Goal: Communication & Community: Answer question/provide support

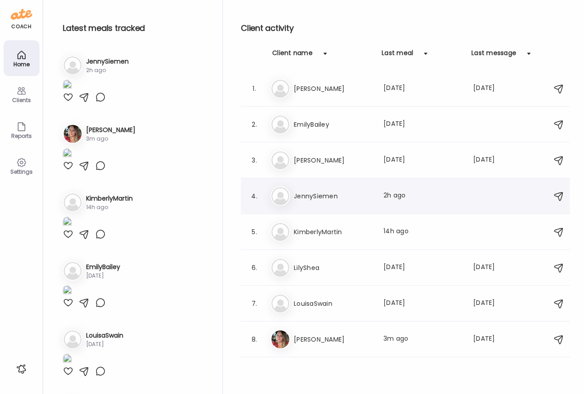
click at [321, 199] on h3 "JennySiemen" at bounding box center [333, 196] width 79 height 11
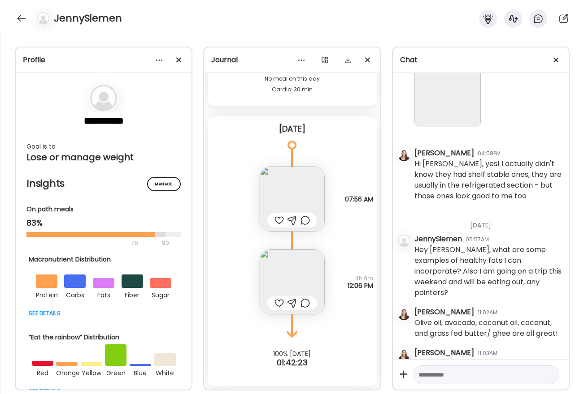
scroll to position [161, 0]
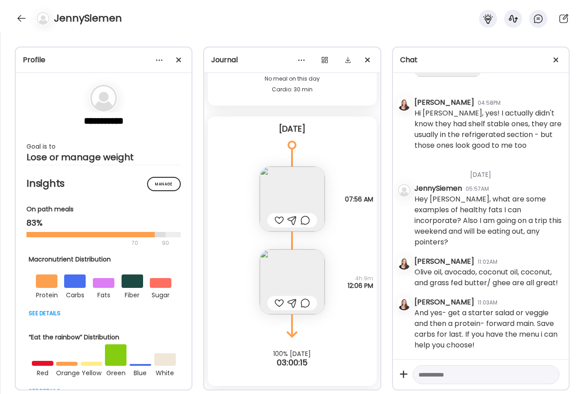
drag, startPoint x: 442, startPoint y: 378, endPoint x: 454, endPoint y: 375, distance: 11.6
click at [444, 377] on textarea at bounding box center [477, 375] width 119 height 11
click at [516, 365] on textarea "**********" at bounding box center [477, 367] width 119 height 43
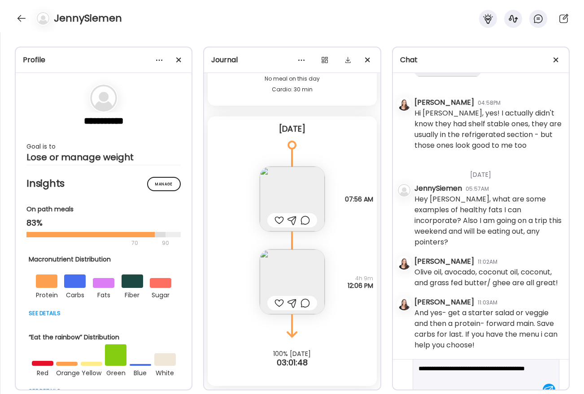
click at [455, 386] on textarea "**********" at bounding box center [477, 369] width 119 height 54
click at [493, 371] on textarea "**********" at bounding box center [477, 370] width 119 height 54
click at [524, 375] on textarea "**********" at bounding box center [477, 348] width 119 height 65
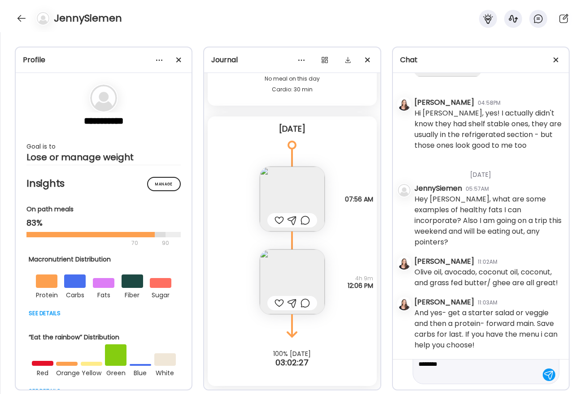
paste textarea "**********"
type textarea "**********"
click at [542, 376] on div at bounding box center [548, 375] width 13 height 13
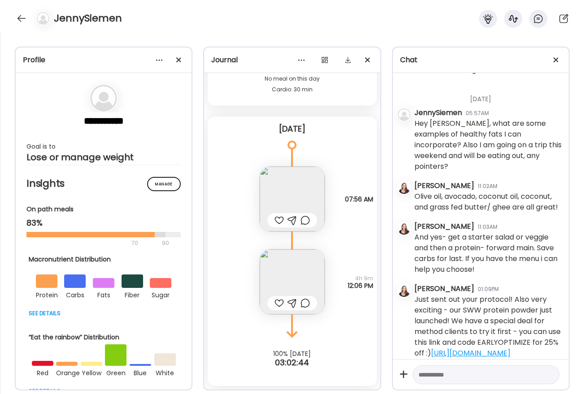
scroll to position [255, 0]
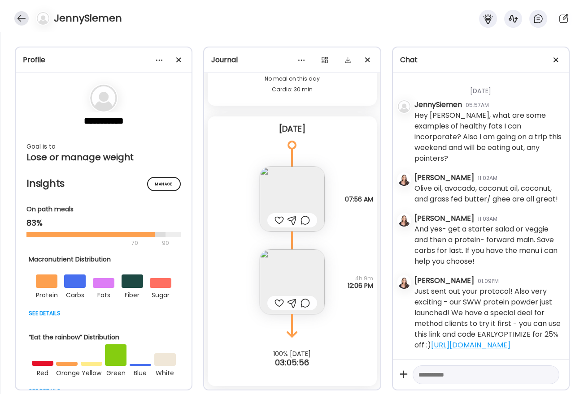
click at [22, 19] on div at bounding box center [21, 18] width 14 height 14
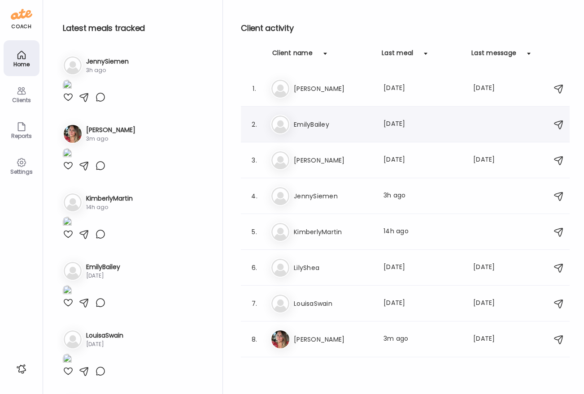
click at [329, 122] on h3 "EmilyBailey" at bounding box center [333, 124] width 79 height 11
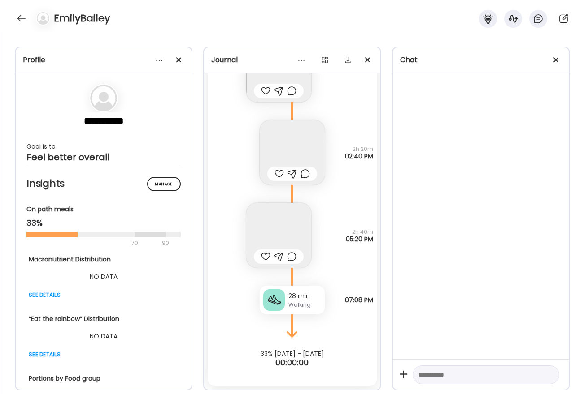
scroll to position [428, 0]
click at [463, 376] on textarea at bounding box center [477, 375] width 119 height 11
type textarea "**********"
drag, startPoint x: 460, startPoint y: 377, endPoint x: 399, endPoint y: 372, distance: 60.7
click at [399, 372] on div "**********" at bounding box center [481, 374] width 176 height 30
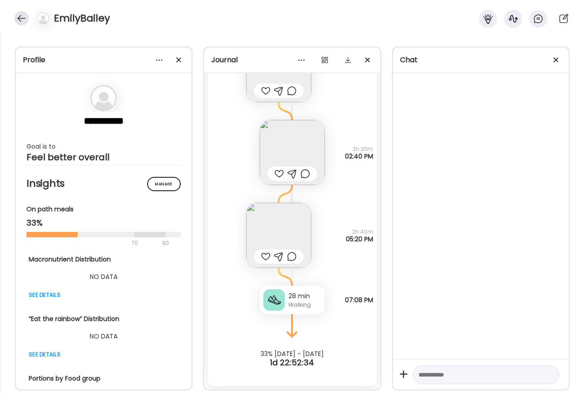
click at [19, 23] on div at bounding box center [21, 18] width 14 height 14
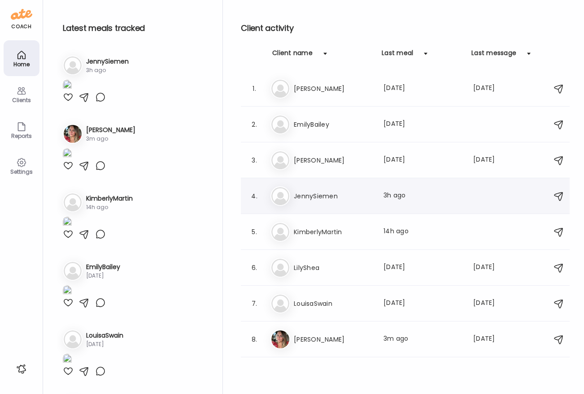
click at [342, 200] on h3 "JennySiemen" at bounding box center [333, 196] width 79 height 11
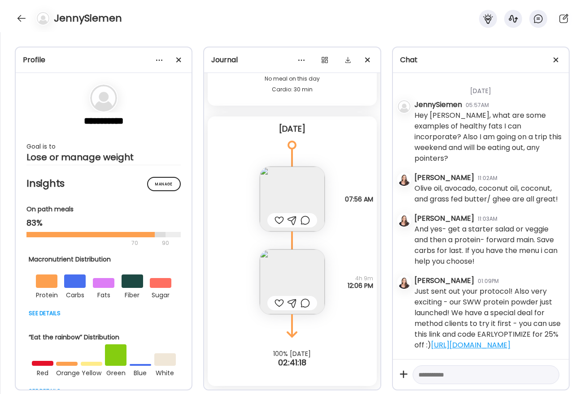
scroll to position [255, 0]
drag, startPoint x: 451, startPoint y: 347, endPoint x: 412, endPoint y: 288, distance: 70.6
click at [412, 288] on div "[DATE] - [DATE] [PERSON_NAME] 11:44AM Hello [PERSON_NAME] 04:55PM Are these the…" at bounding box center [481, 216] width 176 height 286
copy div "Just sent out your protocol! Also very exciting - our SWW protein powder just l…"
click at [23, 19] on div at bounding box center [21, 18] width 14 height 14
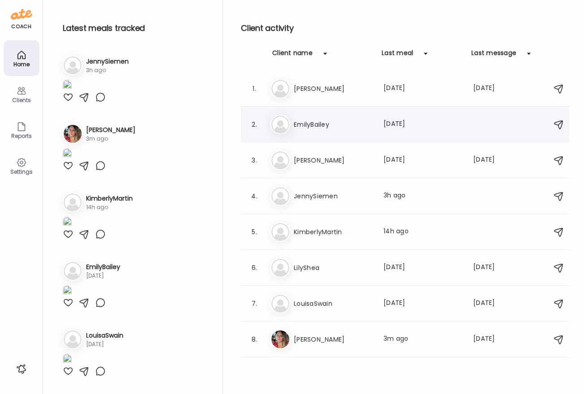
click at [321, 124] on h3 "EmilyBailey" at bounding box center [333, 124] width 79 height 11
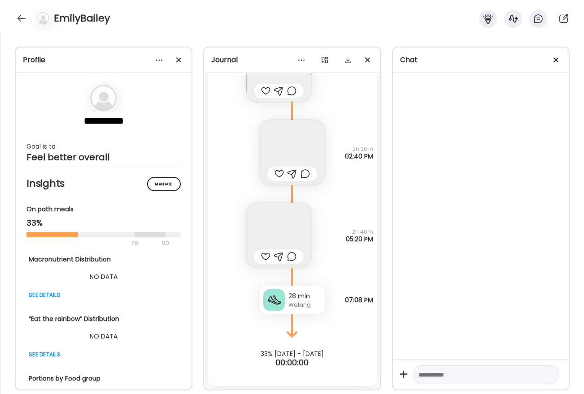
scroll to position [428, 0]
click at [441, 382] on div at bounding box center [485, 375] width 147 height 19
click at [430, 376] on textarea at bounding box center [477, 375] width 119 height 11
paste textarea "**********"
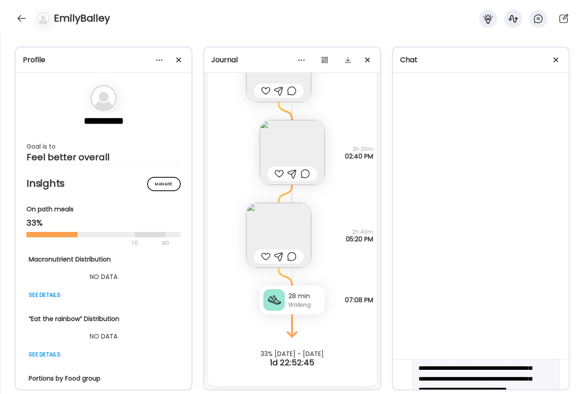
scroll to position [0, 0]
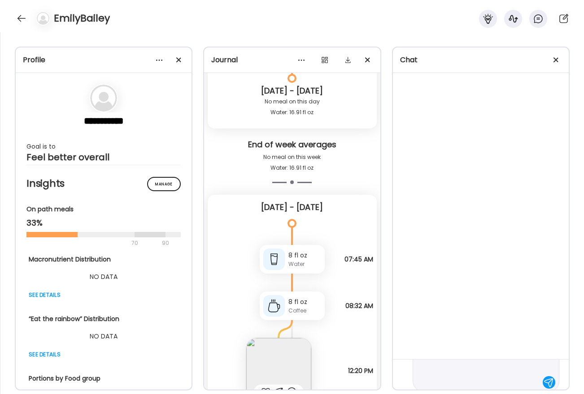
scroll to position [123, 0]
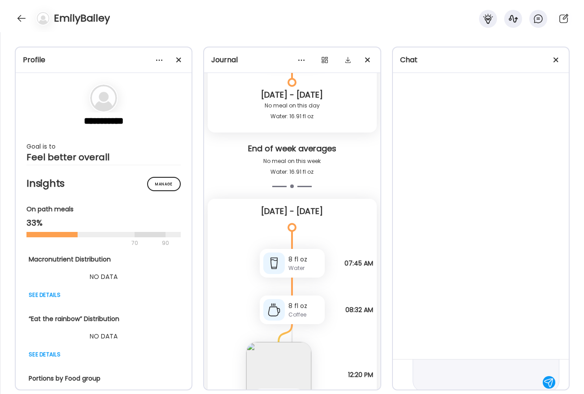
type textarea "**********"
click at [542, 385] on div at bounding box center [548, 383] width 13 height 13
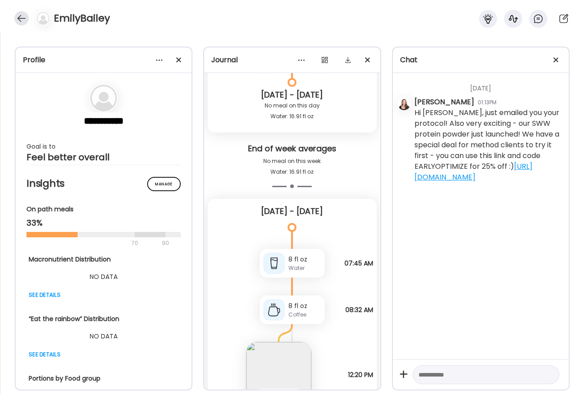
click at [19, 17] on div at bounding box center [21, 18] width 14 height 14
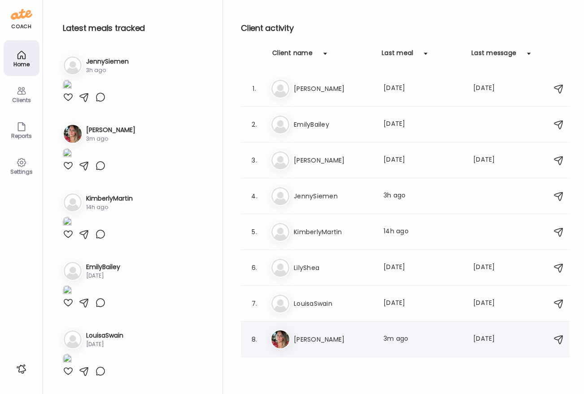
click at [346, 338] on h3 "[PERSON_NAME]" at bounding box center [333, 339] width 79 height 11
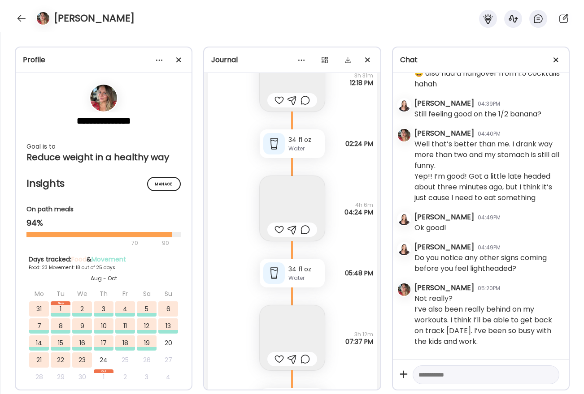
scroll to position [22852, 0]
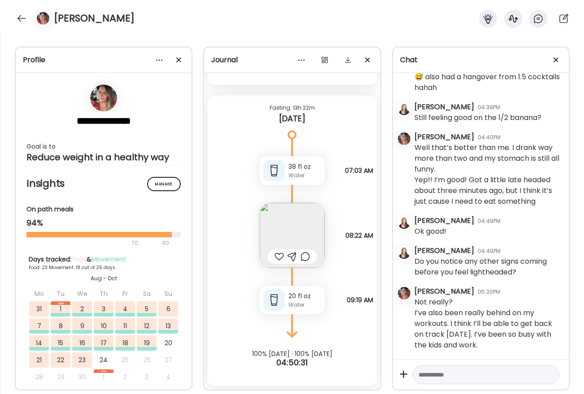
click at [451, 380] on textarea at bounding box center [477, 375] width 119 height 11
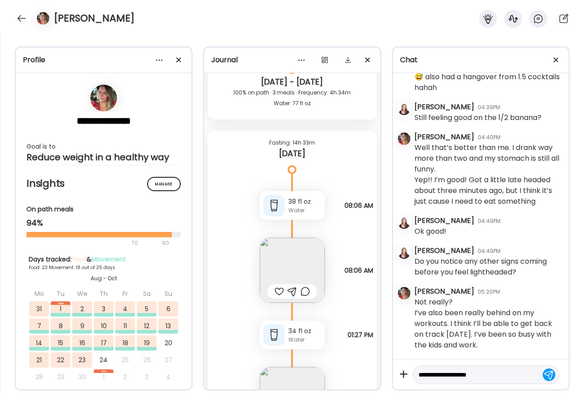
scroll to position [22177, 0]
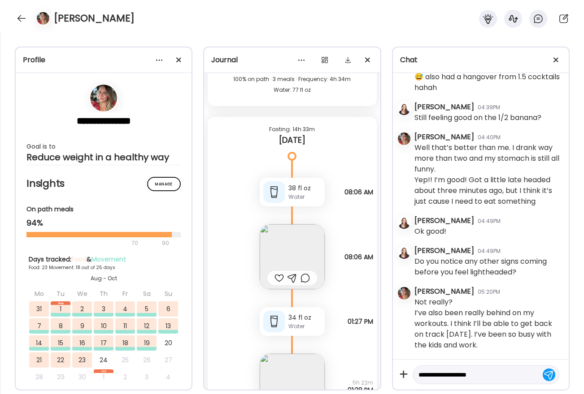
drag, startPoint x: 492, startPoint y: 378, endPoint x: 416, endPoint y: 374, distance: 76.3
click at [416, 374] on div "**********" at bounding box center [485, 375] width 147 height 19
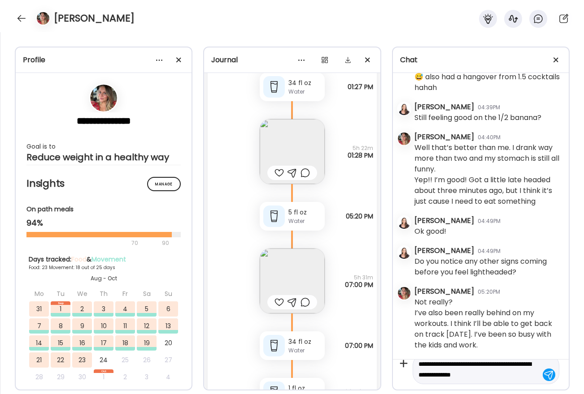
scroll to position [22852, 0]
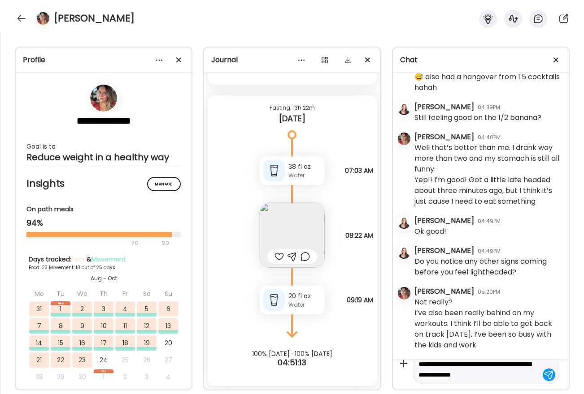
type textarea "**********"
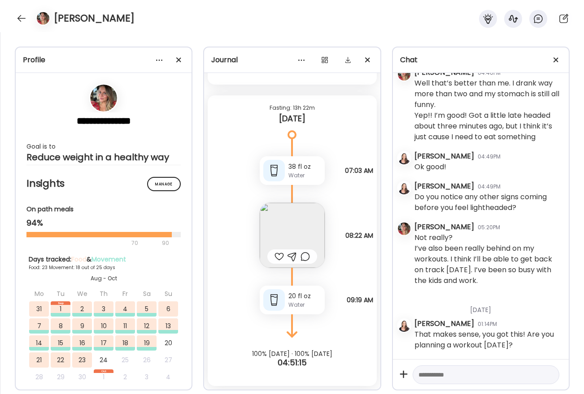
scroll to position [31719, 0]
click at [467, 378] on textarea at bounding box center [477, 375] width 119 height 11
paste textarea "**********"
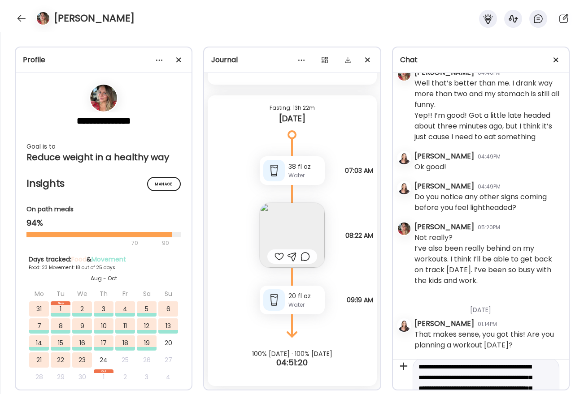
scroll to position [0, 0]
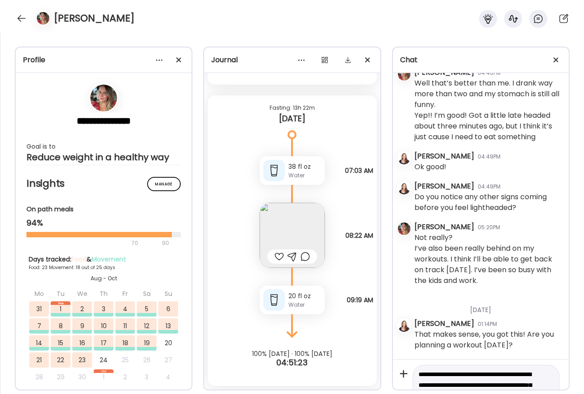
drag, startPoint x: 506, startPoint y: 374, endPoint x: 415, endPoint y: 375, distance: 91.9
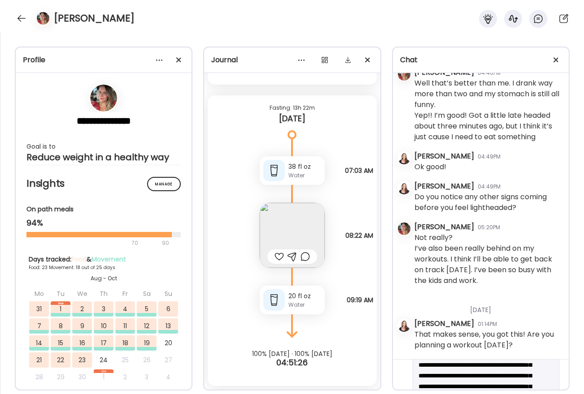
scroll to position [27, 0]
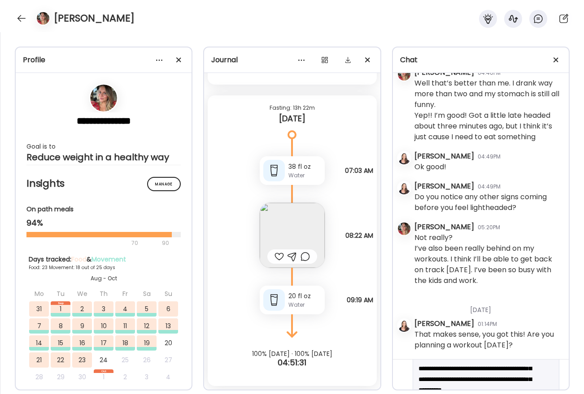
click at [516, 370] on textarea "**********" at bounding box center [477, 379] width 119 height 75
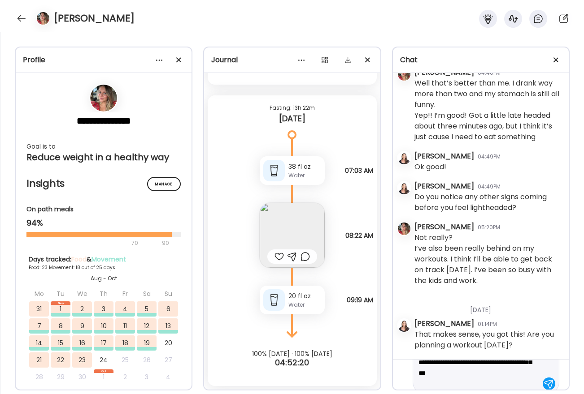
scroll to position [53, 0]
type textarea "**********"
click at [542, 376] on div at bounding box center [548, 375] width 13 height 13
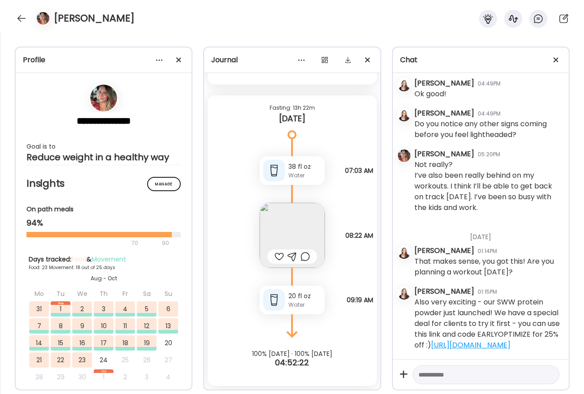
scroll to position [31802, 0]
click at [21, 15] on div at bounding box center [21, 18] width 14 height 14
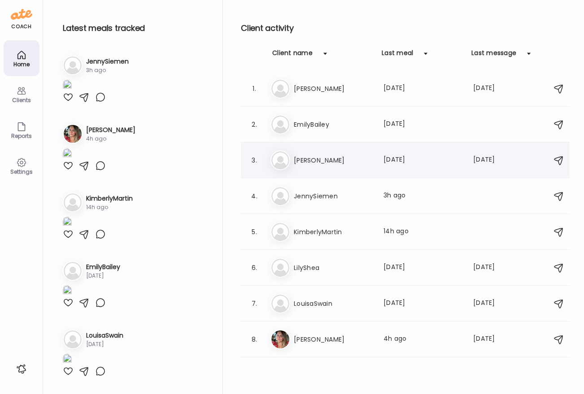
click at [320, 160] on h3 "[PERSON_NAME]" at bounding box center [333, 160] width 79 height 11
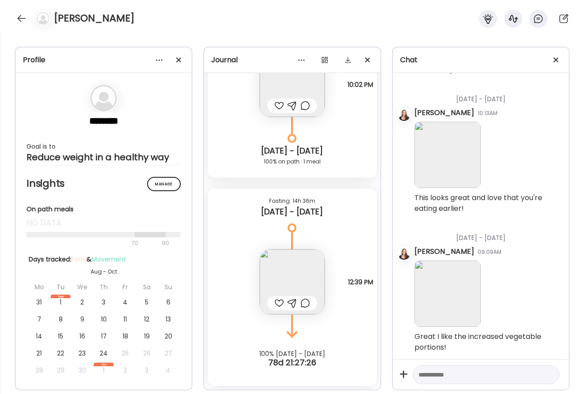
scroll to position [130, 0]
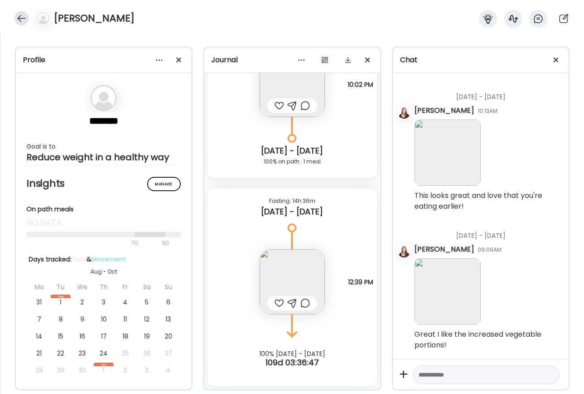
click at [25, 17] on div at bounding box center [21, 18] width 14 height 14
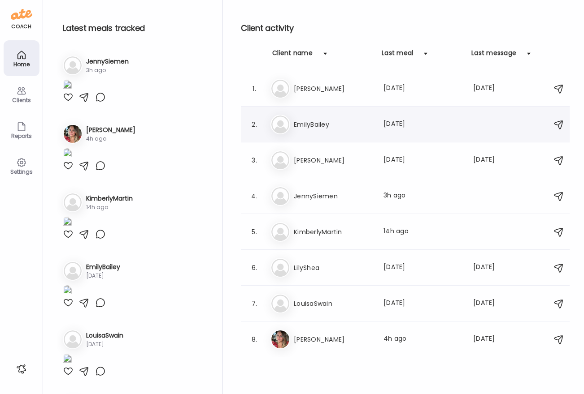
click at [318, 122] on h3 "EmilyBailey" at bounding box center [333, 124] width 79 height 11
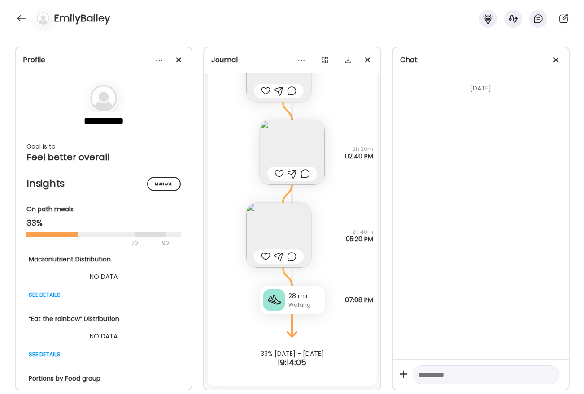
scroll to position [428, 0]
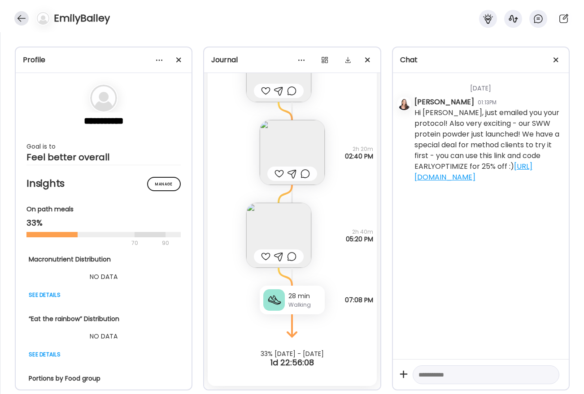
click at [24, 22] on div at bounding box center [21, 18] width 14 height 14
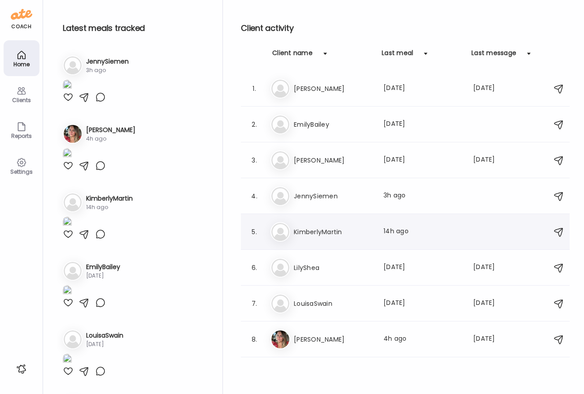
click at [323, 235] on h3 "KimberlyMartin" at bounding box center [333, 232] width 79 height 11
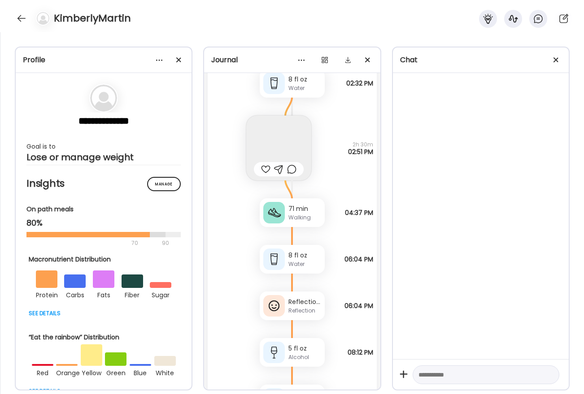
scroll to position [610, 0]
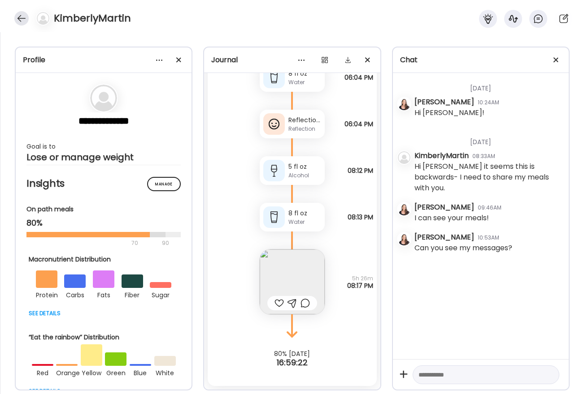
click at [26, 18] on div at bounding box center [21, 18] width 14 height 14
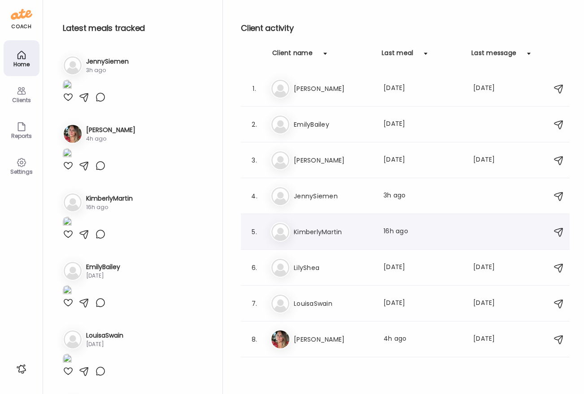
click at [325, 232] on h3 "KimberlyMartin" at bounding box center [333, 232] width 79 height 11
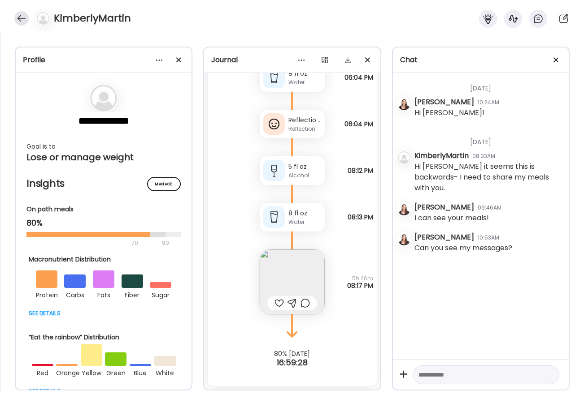
click at [20, 17] on div at bounding box center [21, 18] width 14 height 14
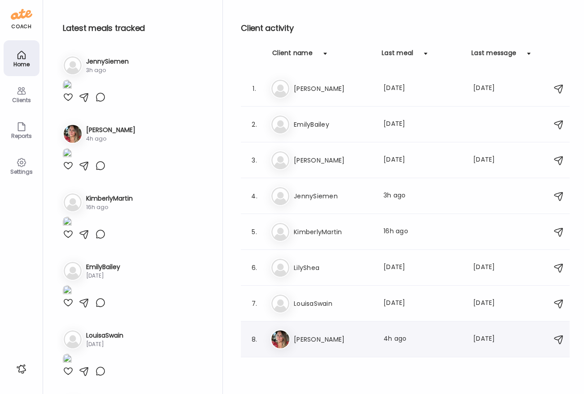
click at [325, 330] on div "Sa [PERSON_NAME] Last meal: 4h ago Last message: [DATE] You: Also very exciting…" at bounding box center [406, 340] width 272 height 20
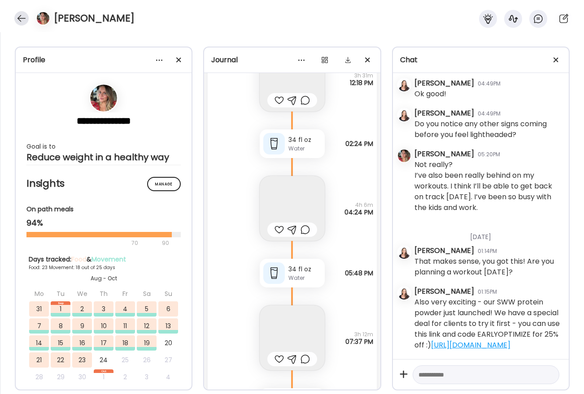
scroll to position [22852, 0]
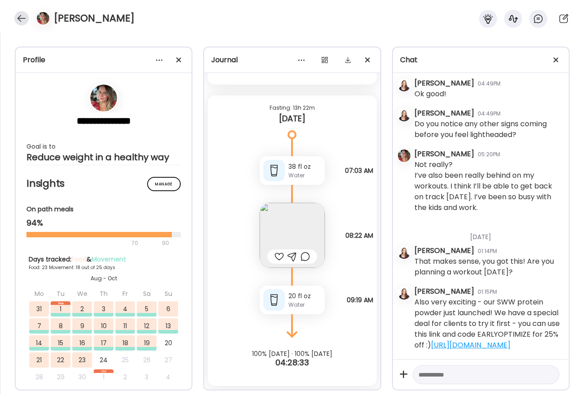
click at [22, 17] on div at bounding box center [21, 18] width 14 height 14
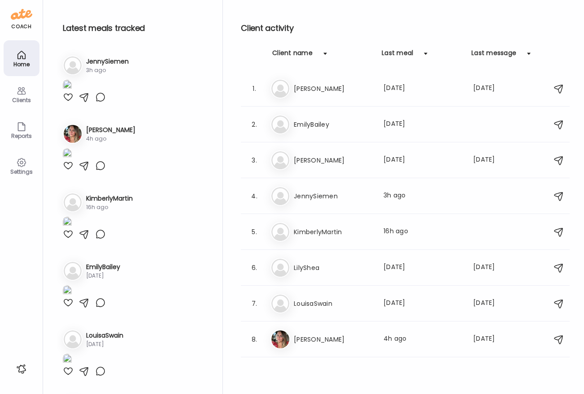
click at [312, 263] on h3 "LilyShea" at bounding box center [333, 268] width 79 height 11
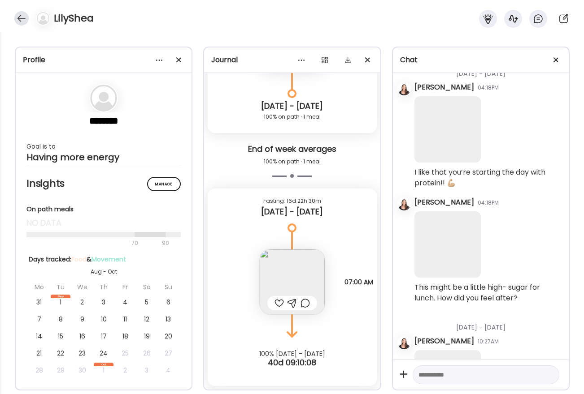
scroll to position [112, 0]
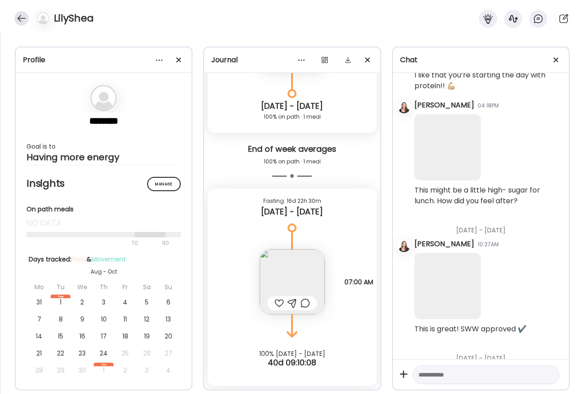
click at [18, 17] on div at bounding box center [21, 18] width 14 height 14
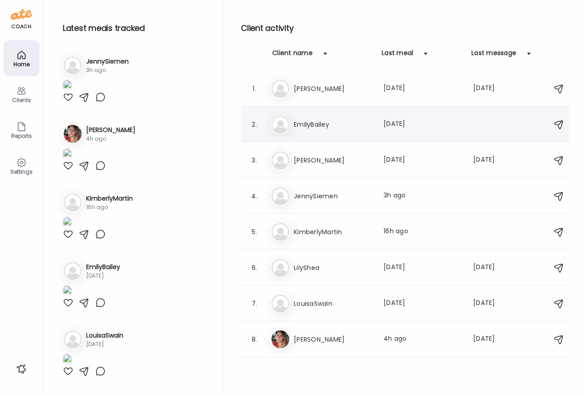
click at [309, 122] on h3 "EmilyBailey" at bounding box center [333, 124] width 79 height 11
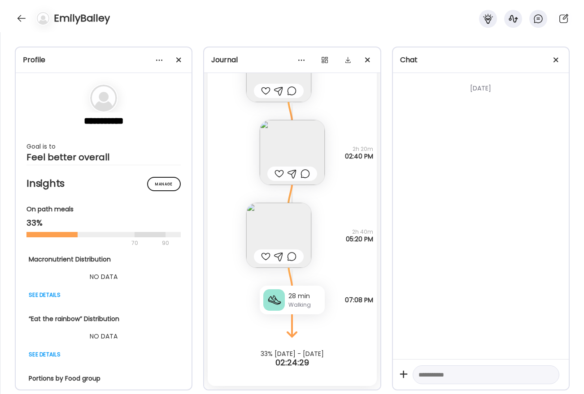
scroll to position [428, 0]
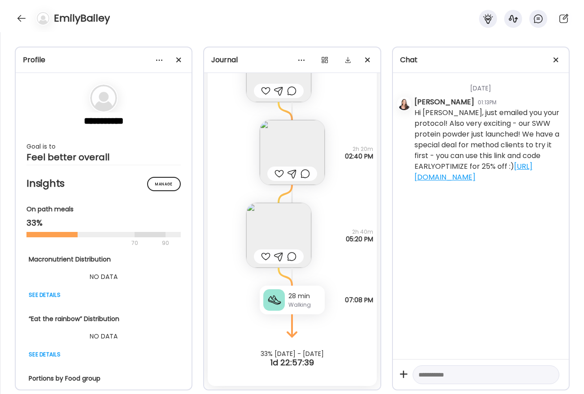
drag, startPoint x: 539, startPoint y: 178, endPoint x: 403, endPoint y: 114, distance: 150.6
click at [403, 114] on div "[DATE] [PERSON_NAME] 01:13PM Hi [PERSON_NAME], just emailed you your protocol! …" at bounding box center [481, 216] width 176 height 286
copy div "Hi [PERSON_NAME], just emailed you your protocol! Also very exciting - our SWW …"
click at [23, 21] on div at bounding box center [21, 18] width 14 height 14
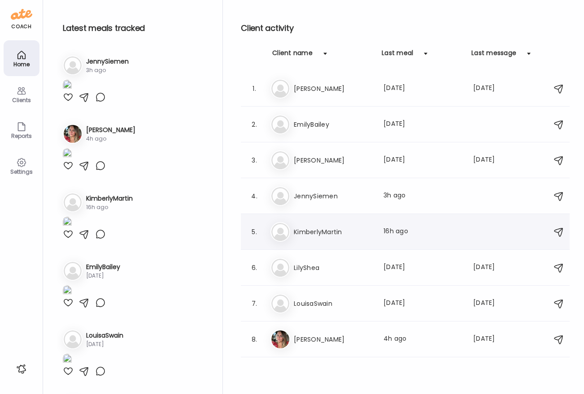
click at [309, 227] on h3 "KimberlyMartin" at bounding box center [333, 232] width 79 height 11
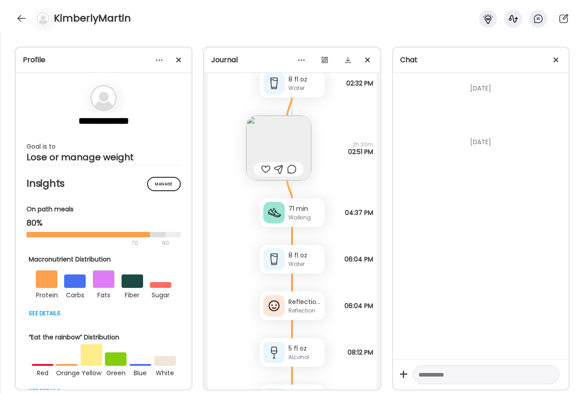
scroll to position [610, 0]
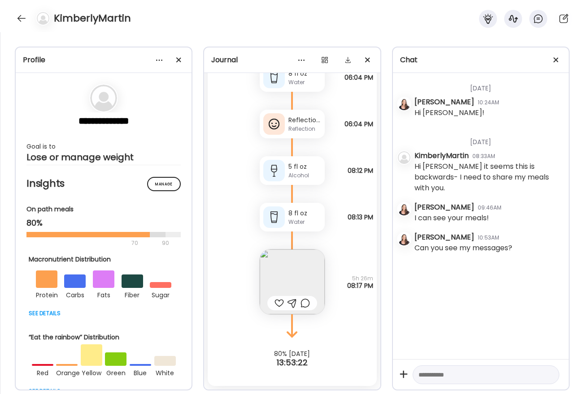
click at [439, 376] on textarea at bounding box center [477, 375] width 119 height 11
paste textarea "**********"
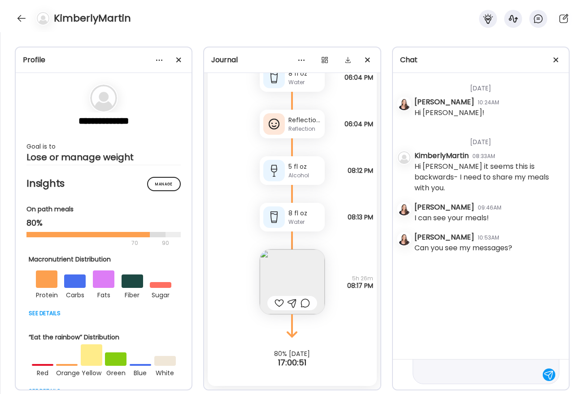
type textarea "**********"
click at [455, 376] on textarea "**********" at bounding box center [477, 337] width 119 height 86
click at [544, 377] on div at bounding box center [548, 375] width 13 height 13
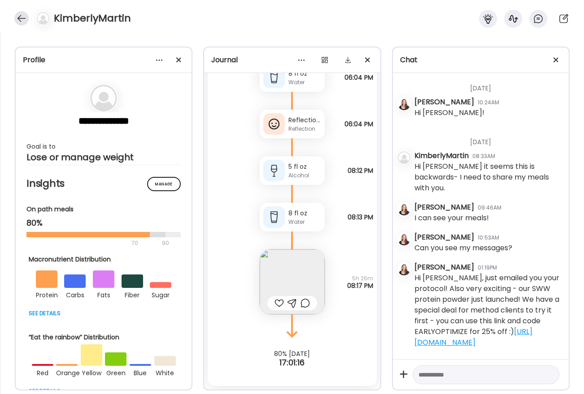
click at [21, 17] on div at bounding box center [21, 18] width 14 height 14
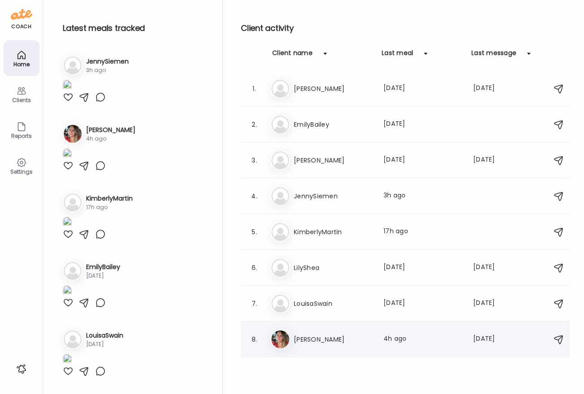
click at [306, 338] on h3 "[PERSON_NAME]" at bounding box center [333, 339] width 79 height 11
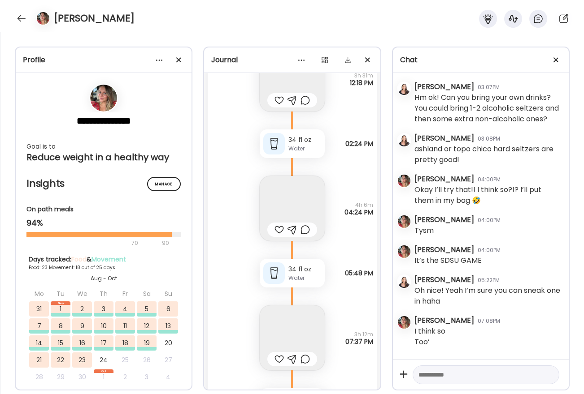
scroll to position [22852, 0]
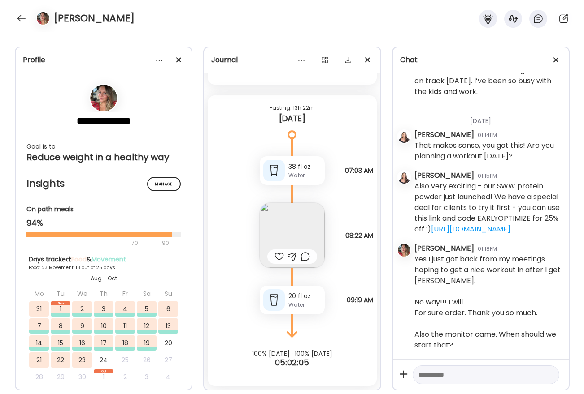
click at [480, 373] on textarea at bounding box center [477, 375] width 119 height 11
type textarea "**********"
click at [542, 376] on div at bounding box center [548, 375] width 13 height 13
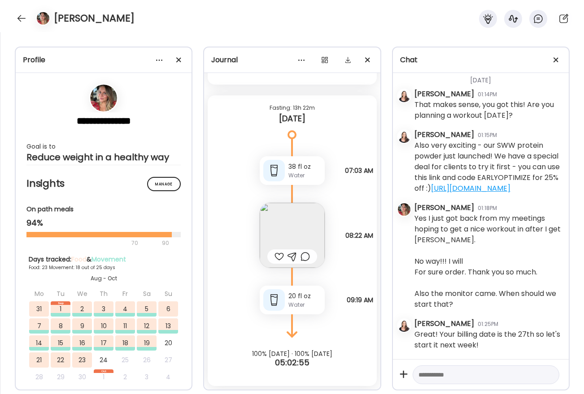
scroll to position [31959, 0]
click at [19, 19] on div at bounding box center [21, 18] width 14 height 14
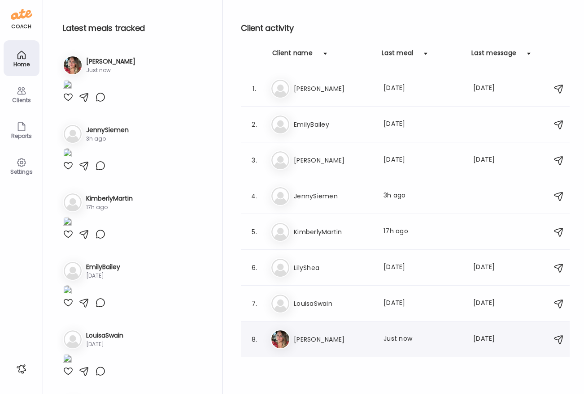
click at [313, 340] on h3 "[PERSON_NAME]" at bounding box center [333, 339] width 79 height 11
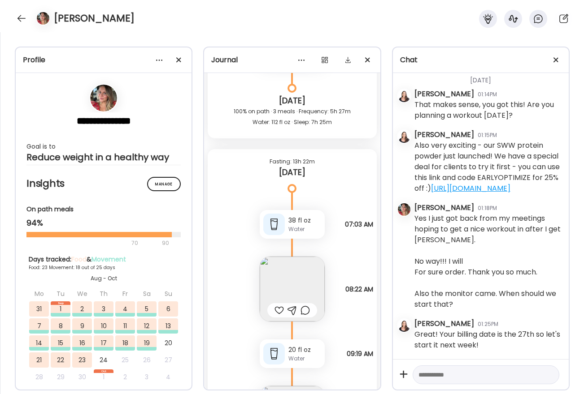
scroll to position [22935, 0]
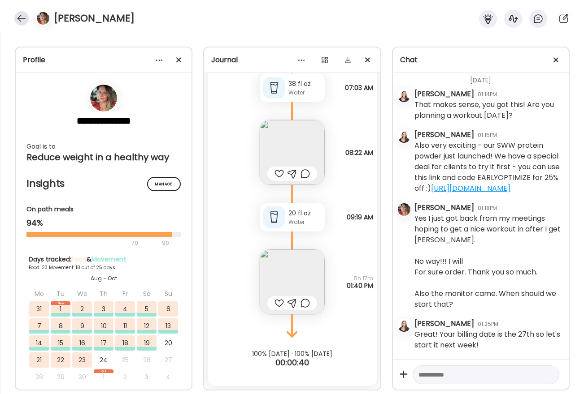
click at [16, 15] on div at bounding box center [21, 18] width 14 height 14
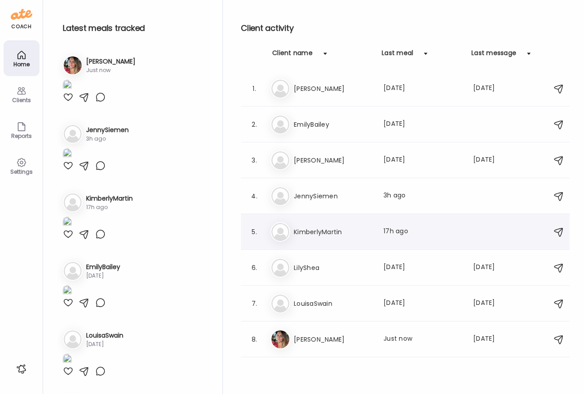
click at [341, 228] on h3 "KimberlyMartin" at bounding box center [333, 232] width 79 height 11
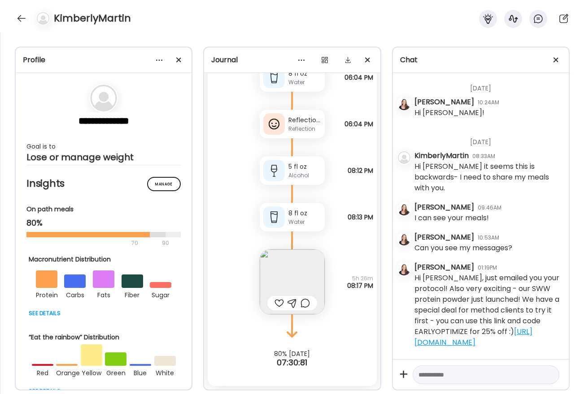
scroll to position [610, 0]
click at [21, 22] on div at bounding box center [21, 18] width 14 height 14
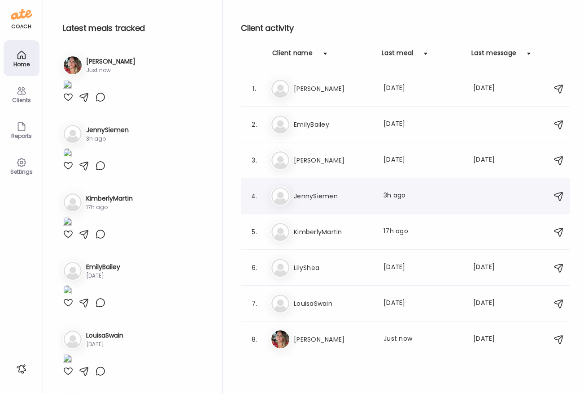
click at [324, 192] on h3 "JennySiemen" at bounding box center [333, 196] width 79 height 11
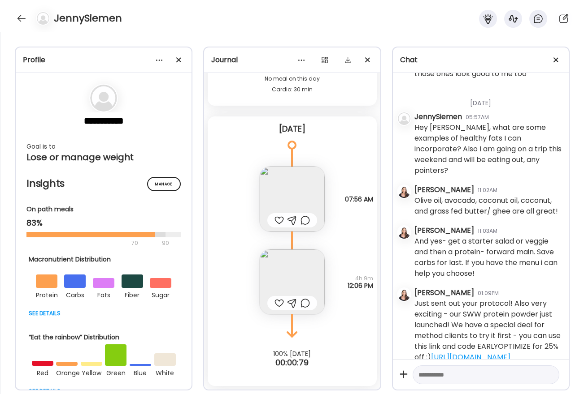
scroll to position [255, 0]
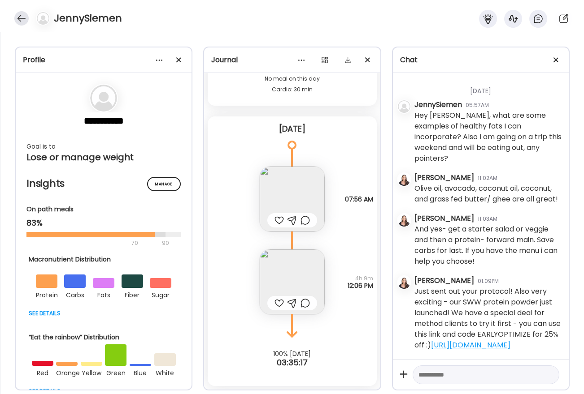
click at [25, 20] on div at bounding box center [21, 18] width 14 height 14
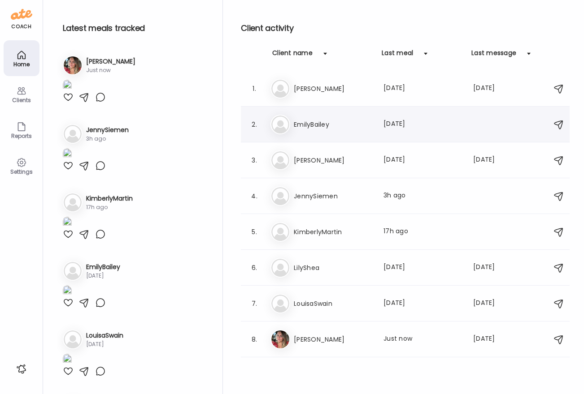
click at [307, 115] on div "Em EmilyBailey Last meal: [DATE] You: Hi [PERSON_NAME], just emailed you your p…" at bounding box center [406, 125] width 272 height 20
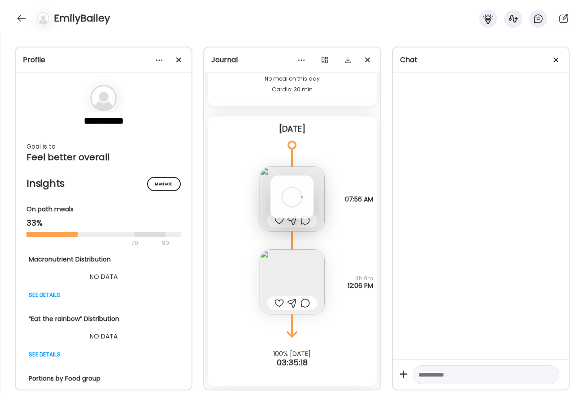
scroll to position [428, 0]
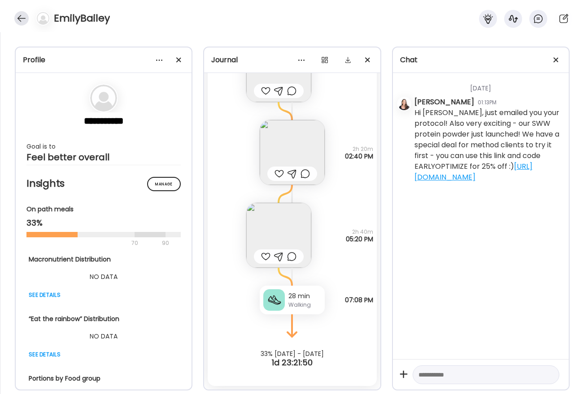
click at [17, 17] on div at bounding box center [21, 18] width 14 height 14
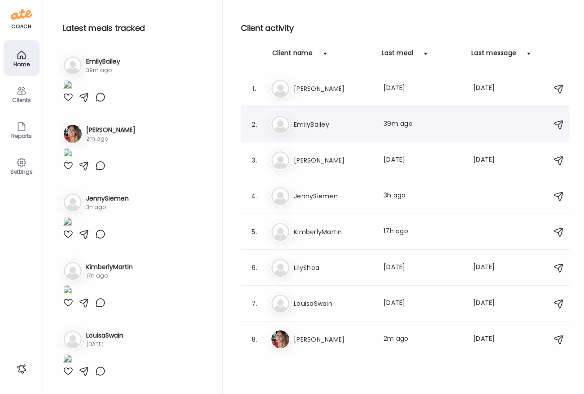
click at [316, 133] on div "Em EmilyBailey Last meal: 39m ago You: Hi [PERSON_NAME], just emailed you your …" at bounding box center [406, 125] width 272 height 20
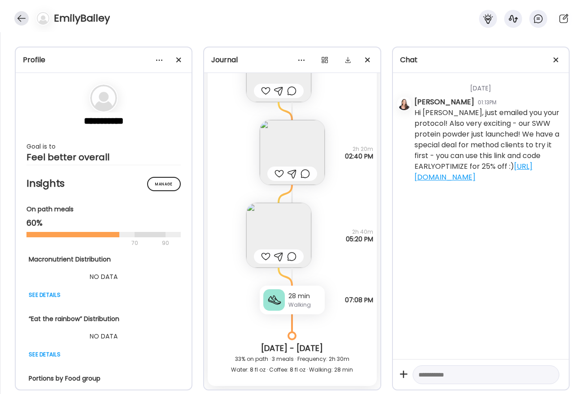
click at [21, 18] on div at bounding box center [21, 18] width 14 height 14
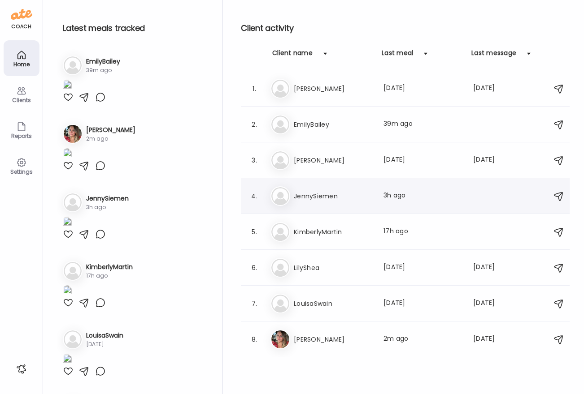
click at [325, 198] on h3 "JennySiemen" at bounding box center [333, 196] width 79 height 11
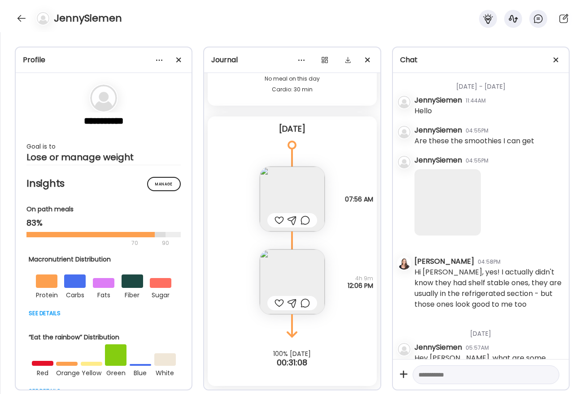
scroll to position [255, 0]
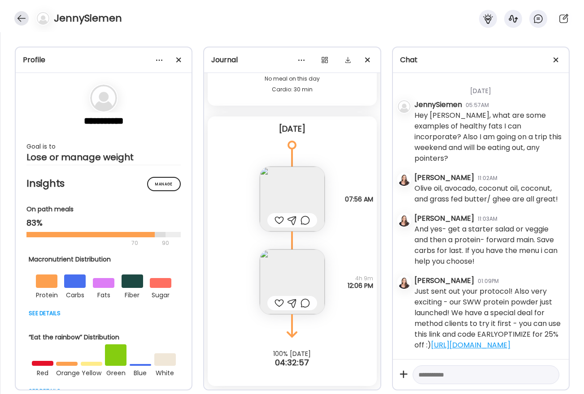
click at [26, 16] on div at bounding box center [21, 18] width 14 height 14
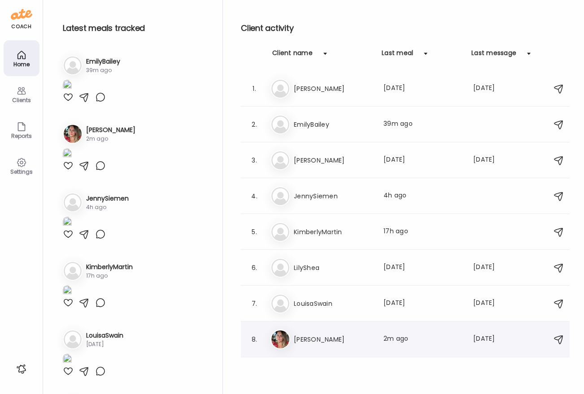
click at [337, 342] on h3 "[PERSON_NAME]" at bounding box center [333, 339] width 79 height 11
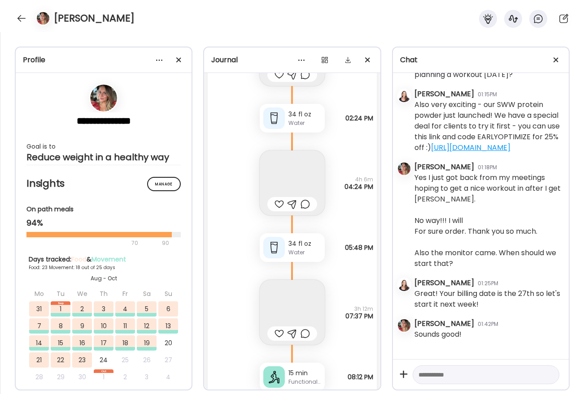
scroll to position [22935, 0]
